Goal: Task Accomplishment & Management: Complete application form

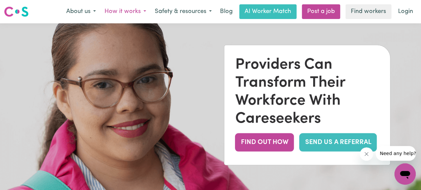
click at [124, 14] on button "How it works" at bounding box center [125, 12] width 50 height 14
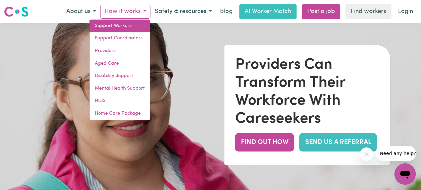
click at [119, 28] on link "Support Workers" at bounding box center [119, 26] width 61 height 13
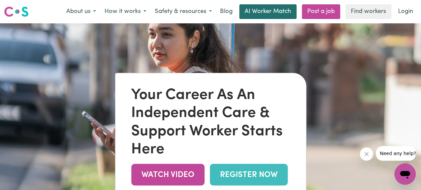
click at [275, 18] on link "AI Worker Match" at bounding box center [267, 11] width 57 height 15
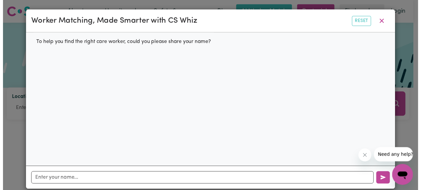
scroll to position [8, 0]
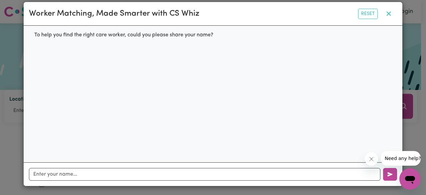
click at [388, 13] on button "button" at bounding box center [388, 13] width 17 height 13
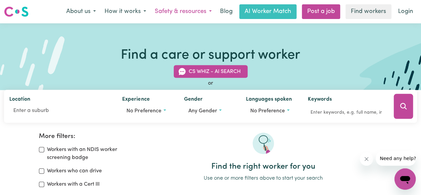
click at [167, 9] on button "Safety & resources" at bounding box center [183, 12] width 66 height 14
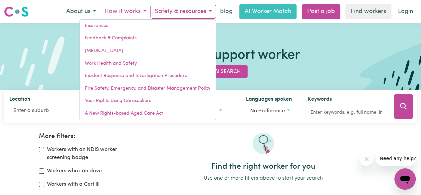
click at [124, 11] on button "How it works" at bounding box center [125, 12] width 50 height 14
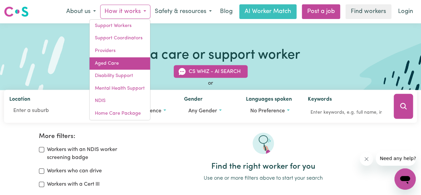
click at [115, 61] on link "Aged Care" at bounding box center [119, 63] width 61 height 13
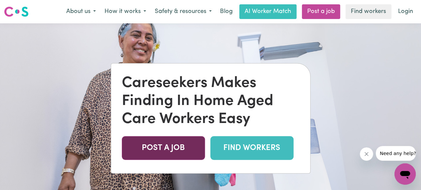
click at [169, 147] on link "POST A JOB" at bounding box center [163, 148] width 83 height 24
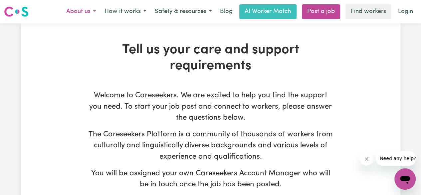
click at [75, 14] on button "About us" at bounding box center [81, 12] width 38 height 14
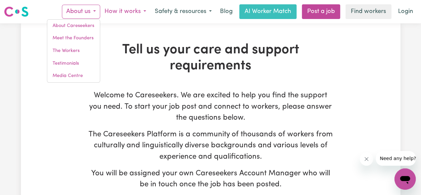
click at [128, 13] on button "How it works" at bounding box center [125, 12] width 50 height 14
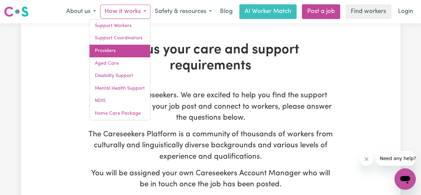
click at [124, 50] on link "Providers" at bounding box center [119, 51] width 61 height 13
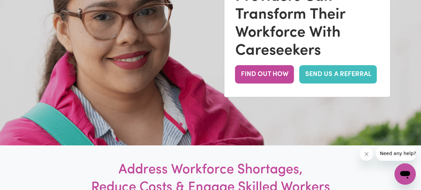
scroll to position [60, 0]
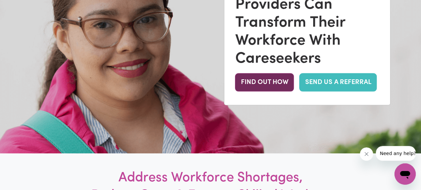
click at [268, 89] on button "FIND OUT HOW" at bounding box center [264, 82] width 59 height 18
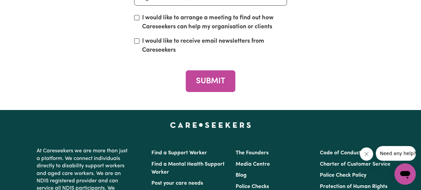
scroll to position [2568, 0]
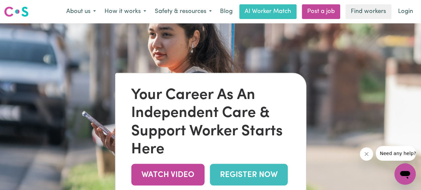
click at [247, 177] on link "REGISTER NOW" at bounding box center [249, 174] width 78 height 22
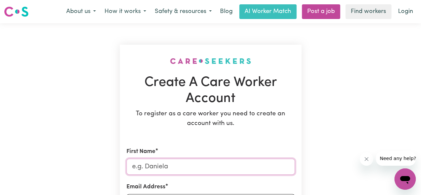
click at [191, 161] on input "First Name" at bounding box center [210, 166] width 168 height 16
type input "bhumika"
type input "bhumikasharma1117@gmail.com"
type input "0494391807"
type input "26 lynbridge crescent"
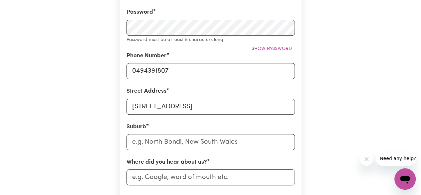
scroll to position [204, 0]
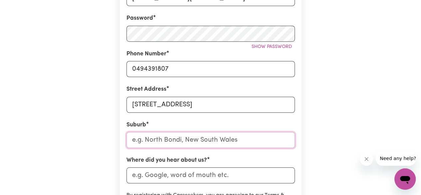
click at [190, 138] on input "text" at bounding box center [210, 140] width 168 height 16
type input "tar"
type input "tarA, New South Wales, 2665"
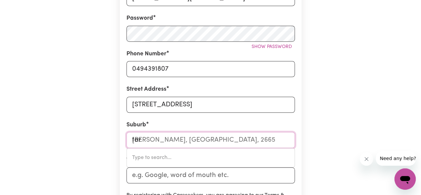
type input "tarn"
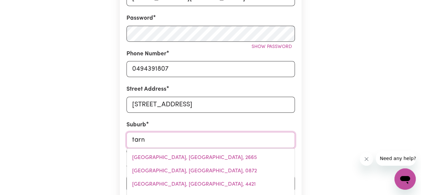
type input "tarne"
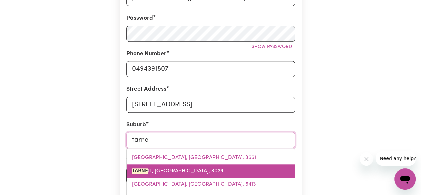
click at [177, 171] on span "TARNE IT, Victoria, 3029" at bounding box center [177, 170] width 91 height 5
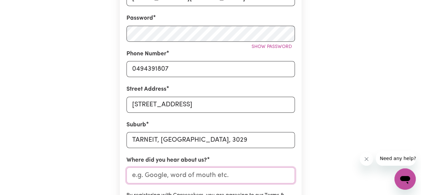
click at [205, 174] on input "Where did you hear about us?" at bounding box center [210, 175] width 168 height 16
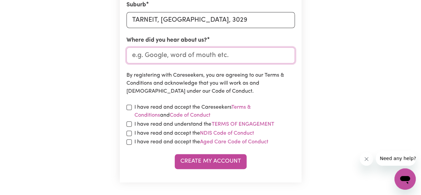
scroll to position [322, 0]
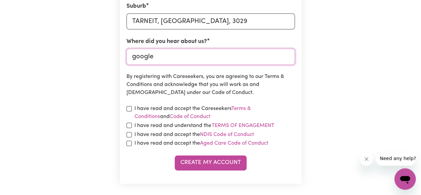
type input "google"
click at [127, 123] on input "checkbox" at bounding box center [128, 124] width 5 height 5
checkbox input "true"
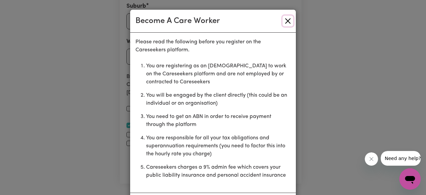
click at [285, 22] on button "Close" at bounding box center [287, 21] width 11 height 11
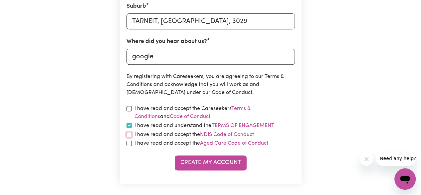
click at [127, 133] on input "checkbox" at bounding box center [128, 134] width 5 height 5
checkbox input "true"
click at [128, 140] on input "checkbox" at bounding box center [128, 142] width 5 height 5
checkbox input "true"
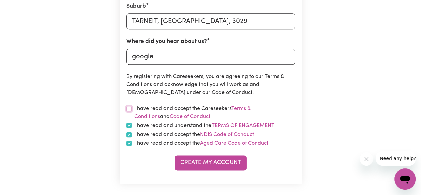
click at [126, 109] on input "checkbox" at bounding box center [128, 108] width 5 height 5
checkbox input "true"
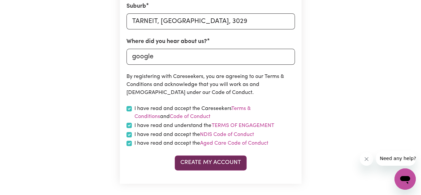
click at [201, 155] on button "Create My Account" at bounding box center [211, 162] width 72 height 15
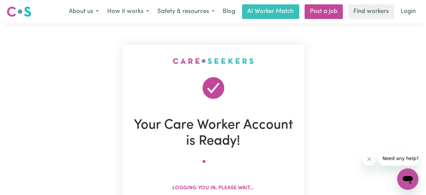
scroll to position [104, 0]
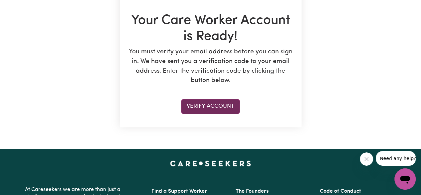
click at [211, 100] on button "Verify Account" at bounding box center [210, 106] width 59 height 15
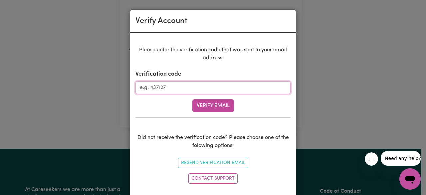
click at [204, 93] on input "Verification code" at bounding box center [212, 87] width 155 height 13
type input "933219"
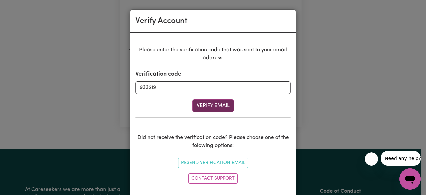
click at [204, 109] on button "Verify Email" at bounding box center [213, 105] width 42 height 13
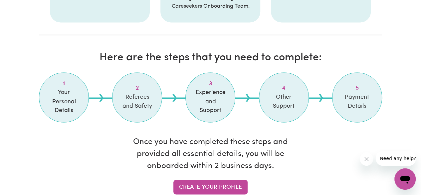
scroll to position [534, 0]
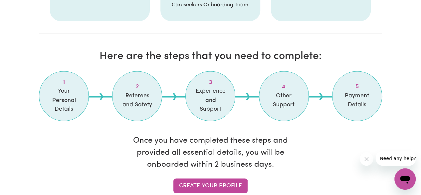
click at [347, 91] on span "Payment Details" at bounding box center [356, 100] width 33 height 18
click at [287, 91] on span "Other Support" at bounding box center [283, 100] width 33 height 18
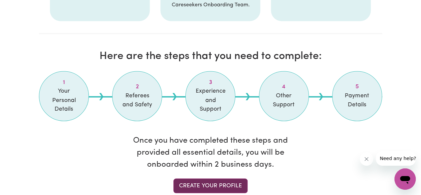
click at [223, 178] on link "Create your profile" at bounding box center [210, 185] width 74 height 15
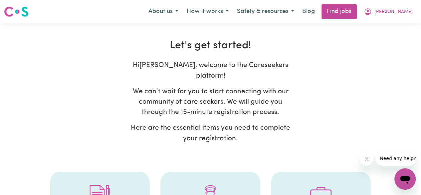
select select "Studying a healthcare related degree or qualification"
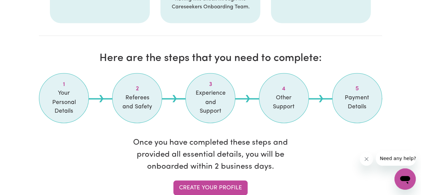
scroll to position [534, 0]
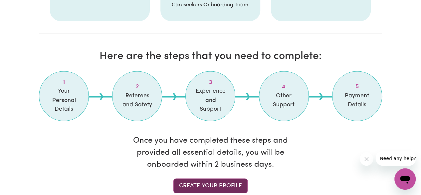
click at [205, 178] on link "Create your profile" at bounding box center [210, 185] width 74 height 15
select select "Studying a healthcare related degree or qualification"
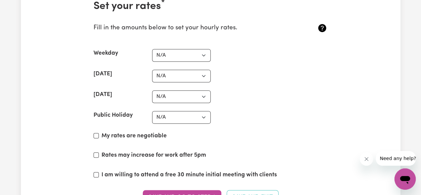
scroll to position [1573, 0]
